Goal: Use online tool/utility: Utilize a website feature to perform a specific function

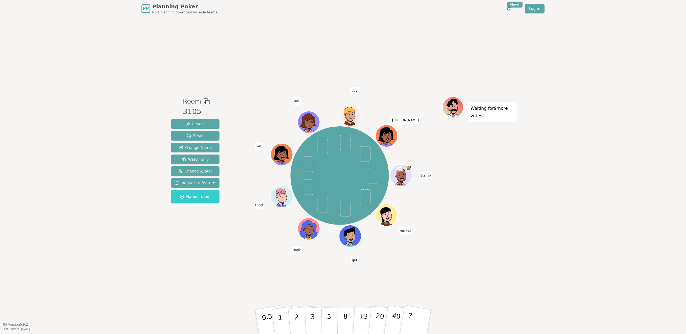
click at [53, 101] on div "PP Planning Poker No.1 planning poker tool for agile teams Toggle theme New! Lo…" at bounding box center [343, 167] width 686 height 334
click at [312, 308] on p "3" at bounding box center [313, 322] width 6 height 29
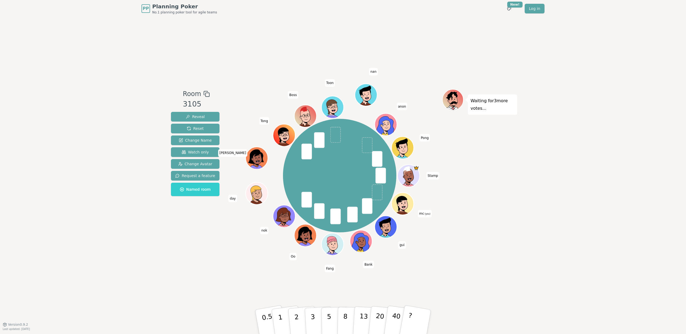
click at [159, 293] on div "PP Planning Poker No.1 planning poker tool for agile teams Toggle theme New! Lo…" at bounding box center [343, 167] width 686 height 334
click at [314, 313] on p "3" at bounding box center [313, 322] width 6 height 29
click at [331, 318] on p "5" at bounding box center [329, 321] width 5 height 29
click at [616, 46] on div "PP Planning Poker No.1 planning poker tool for agile teams Toggle theme New! Lo…" at bounding box center [343, 167] width 686 height 334
click at [314, 314] on p "3" at bounding box center [313, 322] width 6 height 29
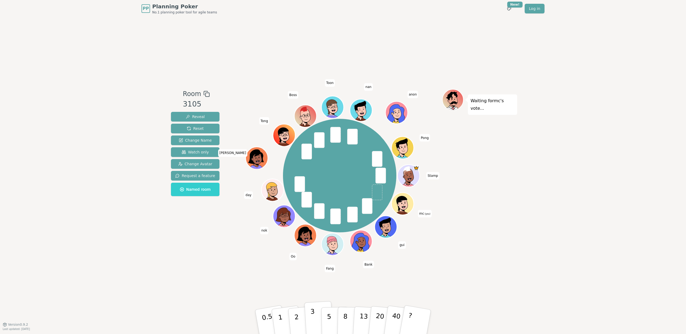
click at [311, 315] on p "3" at bounding box center [313, 322] width 6 height 29
click at [82, 110] on div "PP Planning Poker No.1 planning poker tool for agile teams Toggle theme New! Lo…" at bounding box center [343, 167] width 686 height 334
click at [236, 257] on div "Room 3105 Reveal Reset Change Name Watch only Change Avatar Request a feature N…" at bounding box center [343, 170] width 349 height 307
click at [328, 313] on p "5" at bounding box center [329, 321] width 5 height 29
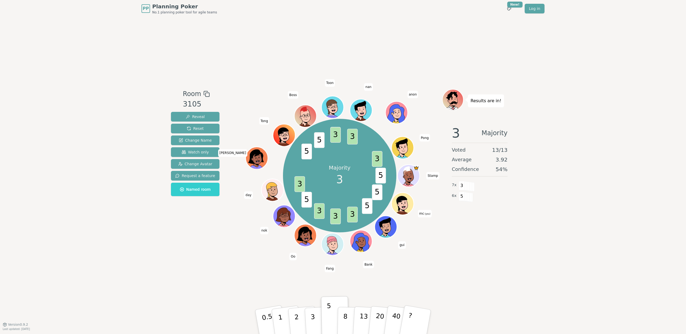
click at [634, 98] on div "PP Planning Poker No.1 planning poker tool for agile teams Toggle theme New! Lo…" at bounding box center [343, 167] width 686 height 334
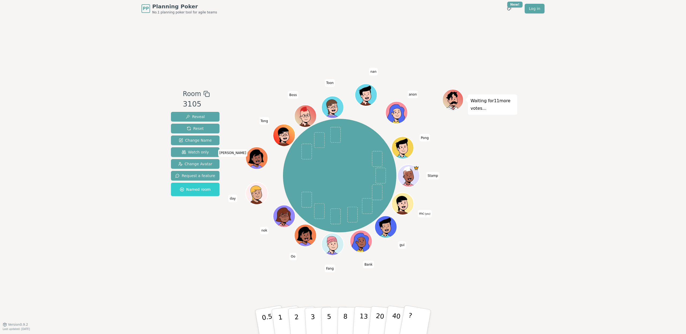
click at [514, 55] on div "Room 3105 Reveal Reset Change Name Watch only Change Avatar Request a feature N…" at bounding box center [343, 170] width 349 height 307
click at [299, 314] on button "2" at bounding box center [303, 322] width 31 height 43
click at [295, 312] on p "2" at bounding box center [297, 322] width 7 height 29
click at [317, 312] on button "3" at bounding box center [319, 322] width 29 height 42
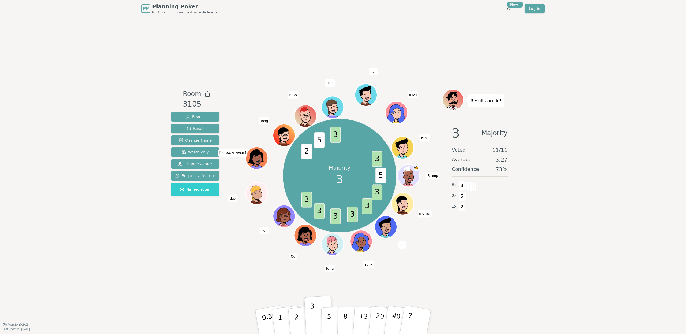
click at [616, 205] on div "PP Planning Poker No.1 planning poker tool for agile teams Toggle theme New! Lo…" at bounding box center [343, 167] width 686 height 334
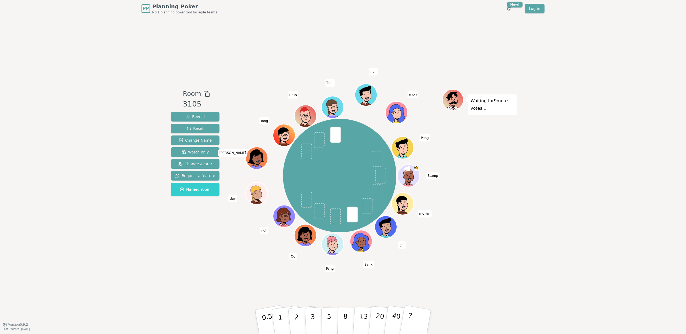
click at [279, 287] on div "Room 3105 Reveal Reset Change Name Watch only Change Avatar Request a feature N…" at bounding box center [343, 170] width 349 height 307
click at [312, 313] on p "3" at bounding box center [313, 322] width 6 height 29
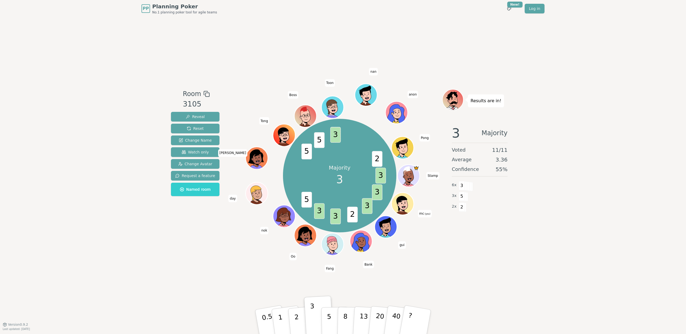
click at [596, 88] on div "PP Planning Poker No.1 planning poker tool for agile teams Toggle theme New! Lo…" at bounding box center [343, 167] width 686 height 334
